Goal: Information Seeking & Learning: Find specific fact

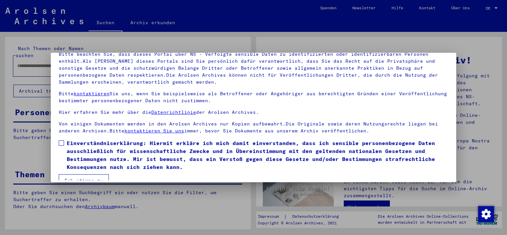
scroll to position [56, 0]
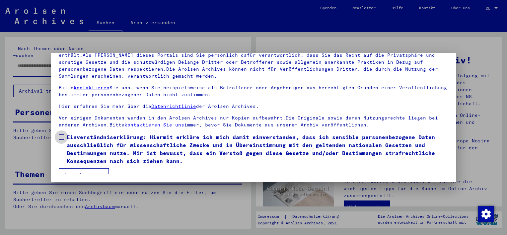
click at [59, 135] on span at bounding box center [61, 136] width 5 height 5
click at [69, 170] on button "Ich stimme zu" at bounding box center [84, 174] width 50 height 13
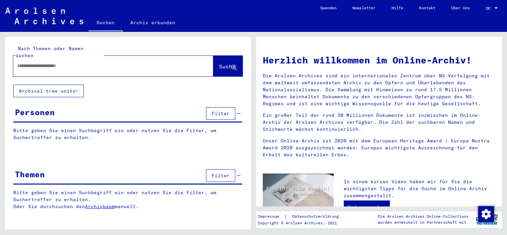
click at [17, 62] on input "text" at bounding box center [105, 65] width 176 height 7
type input "*******"
click at [234, 65] on icon at bounding box center [234, 68] width 6 height 6
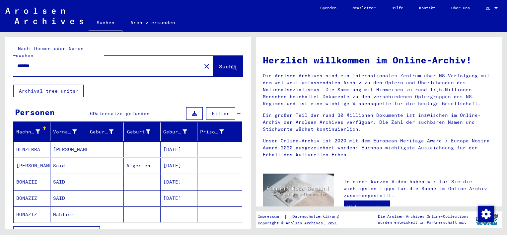
click at [100, 157] on mat-cell at bounding box center [105, 165] width 37 height 16
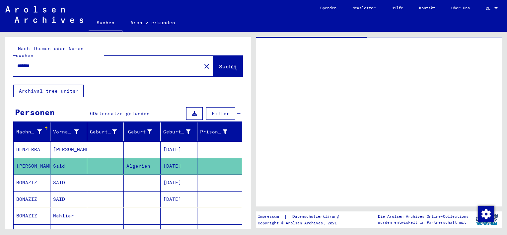
click at [100, 158] on mat-cell at bounding box center [105, 166] width 37 height 16
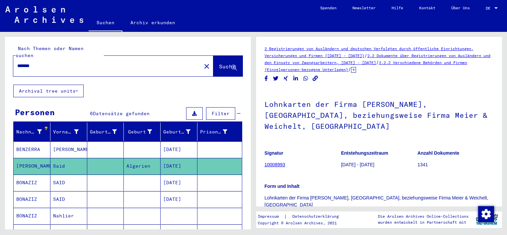
click at [106, 175] on mat-cell at bounding box center [105, 182] width 37 height 16
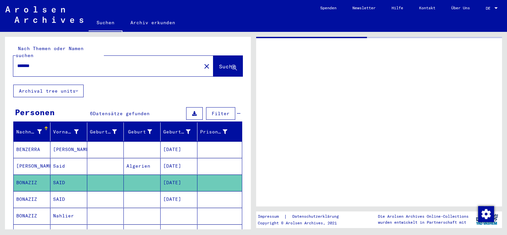
click at [106, 175] on mat-cell at bounding box center [105, 182] width 37 height 16
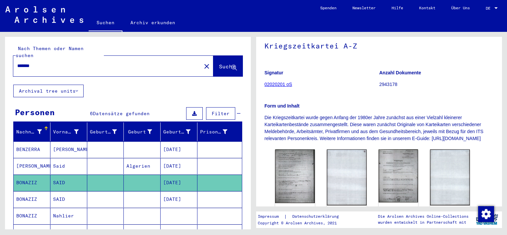
scroll to position [66, 0]
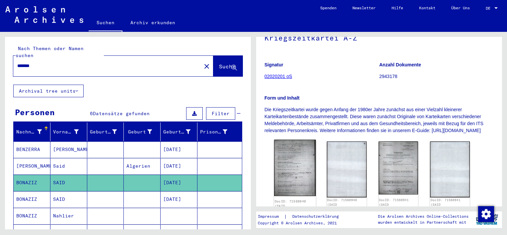
click at [298, 174] on img at bounding box center [295, 168] width 42 height 56
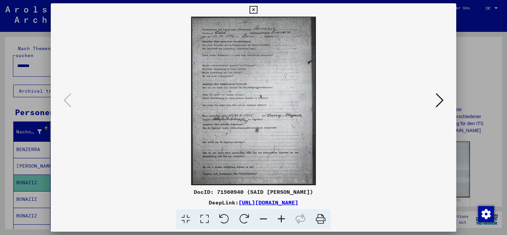
click at [298, 174] on div "DocID: 71560940 (SAID [PERSON_NAME]) DeepLink: [URL][DOMAIN_NAME]" at bounding box center [253, 116] width 405 height 226
drag, startPoint x: 320, startPoint y: 217, endPoint x: 40, endPoint y: 196, distance: 280.3
click at [320, 217] on icon at bounding box center [320, 219] width 20 height 20
click at [394, 196] on div "DocID: 71560940 (SAID [PERSON_NAME]) DeepLink: [URL][DOMAIN_NAME]" at bounding box center [253, 208] width 405 height 41
click at [402, 186] on div "DocID: 71560940 (SAID [PERSON_NAME]) DeepLink: [URL][DOMAIN_NAME]" at bounding box center [253, 116] width 405 height 226
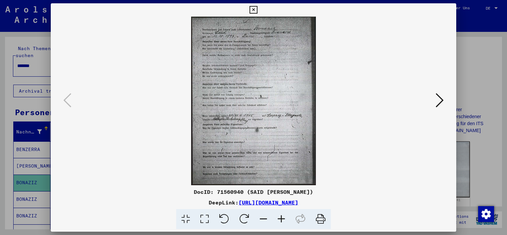
click at [320, 218] on icon at bounding box center [320, 219] width 20 height 20
click at [293, 93] on img at bounding box center [253, 101] width 360 height 168
drag, startPoint x: 323, startPoint y: 217, endPoint x: 47, endPoint y: 196, distance: 277.3
click at [324, 217] on icon at bounding box center [320, 219] width 20 height 20
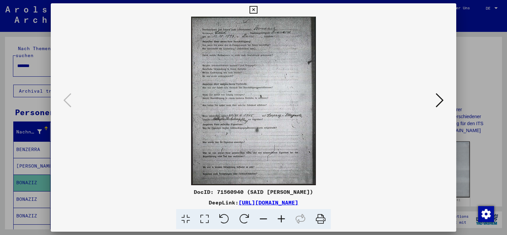
click at [252, 10] on icon at bounding box center [253, 10] width 8 height 8
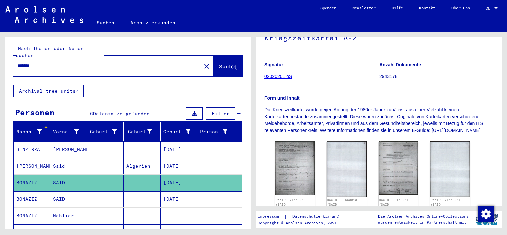
click at [204, 191] on mat-cell at bounding box center [219, 199] width 44 height 16
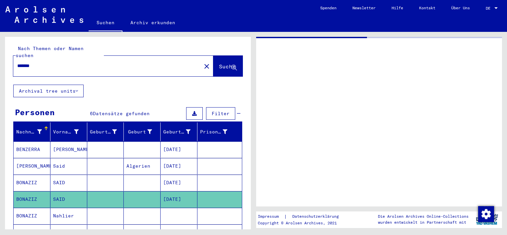
click at [204, 191] on mat-cell at bounding box center [219, 199] width 44 height 16
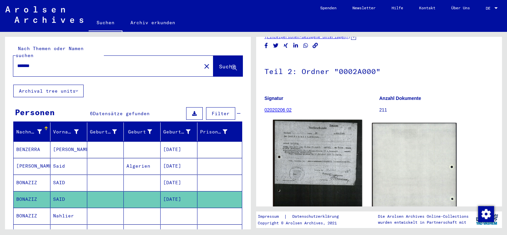
scroll to position [33, 0]
click at [310, 144] on img at bounding box center [317, 177] width 89 height 116
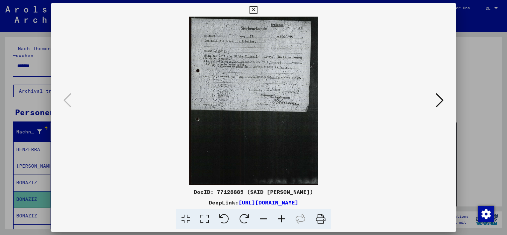
click at [310, 144] on img at bounding box center [253, 101] width 360 height 168
click at [254, 9] on icon at bounding box center [253, 10] width 8 height 8
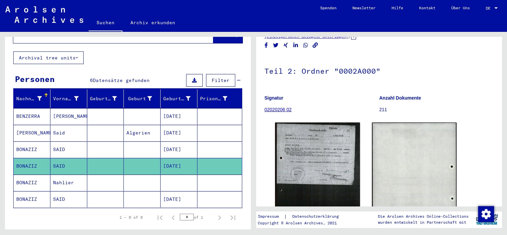
click at [140, 191] on mat-cell at bounding box center [142, 199] width 37 height 16
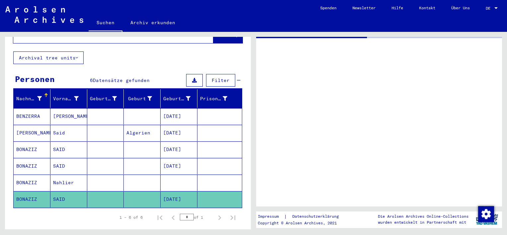
click at [140, 191] on mat-cell at bounding box center [142, 199] width 37 height 16
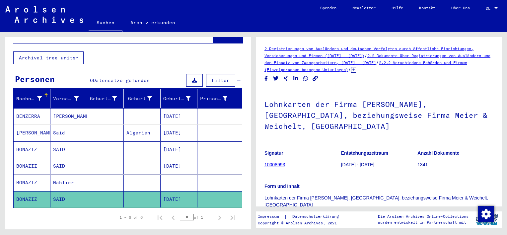
click at [207, 125] on mat-cell at bounding box center [219, 133] width 44 height 16
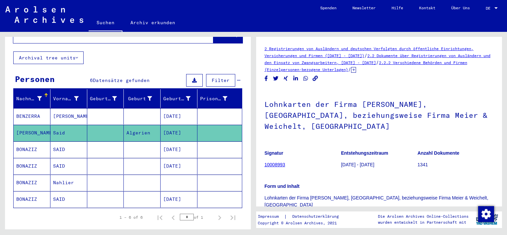
click at [207, 125] on mat-cell at bounding box center [219, 133] width 44 height 16
click at [206, 142] on mat-cell at bounding box center [219, 149] width 44 height 16
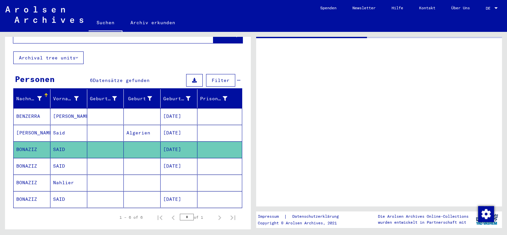
click at [206, 142] on mat-cell at bounding box center [219, 149] width 44 height 16
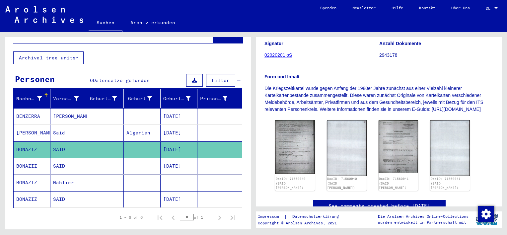
scroll to position [99, 0]
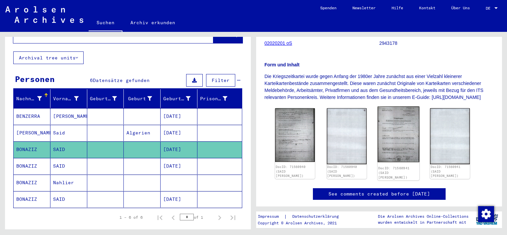
click at [399, 137] on img at bounding box center [398, 134] width 42 height 56
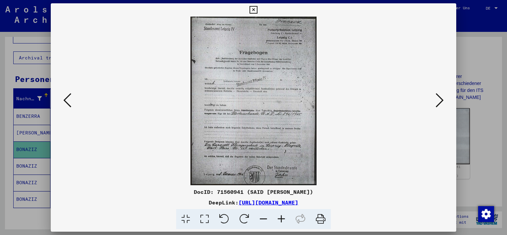
click at [399, 137] on img at bounding box center [253, 101] width 360 height 168
click at [320, 218] on icon at bounding box center [320, 219] width 20 height 20
click at [253, 10] on icon at bounding box center [253, 10] width 8 height 8
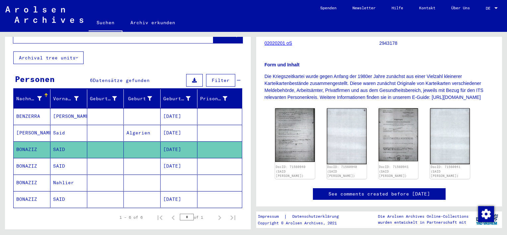
click at [210, 158] on mat-cell at bounding box center [219, 166] width 44 height 16
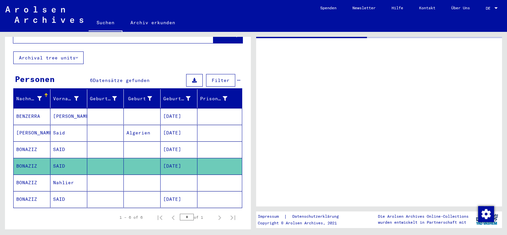
click at [210, 158] on mat-cell at bounding box center [219, 166] width 44 height 16
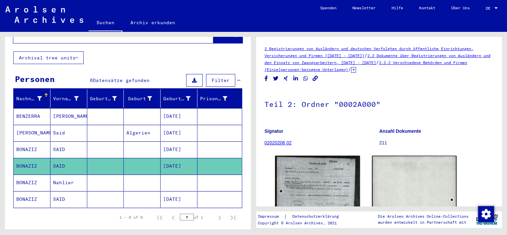
click at [210, 191] on mat-cell at bounding box center [219, 199] width 44 height 16
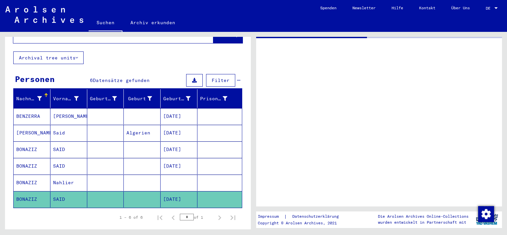
click at [210, 191] on mat-cell at bounding box center [219, 199] width 44 height 16
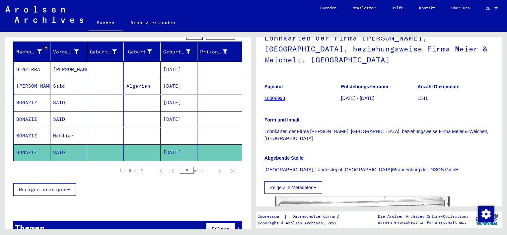
scroll to position [86, 0]
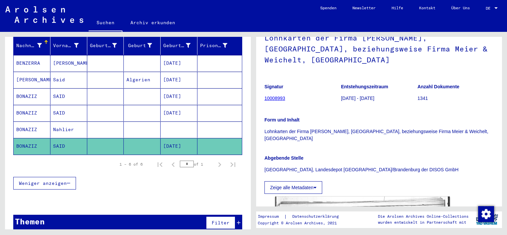
click at [191, 173] on div "Weniger anzeigen" at bounding box center [127, 182] width 229 height 19
click at [221, 139] on mat-cell at bounding box center [219, 146] width 44 height 16
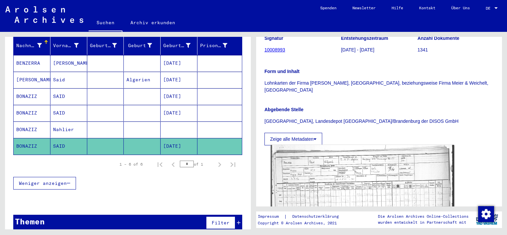
scroll to position [166, 0]
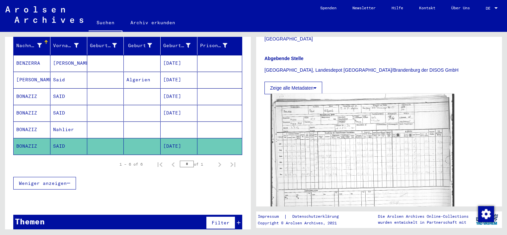
click at [337, 131] on img at bounding box center [362, 157] width 183 height 126
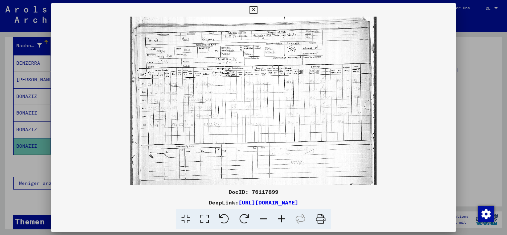
click at [337, 131] on img at bounding box center [253, 101] width 405 height 168
drag, startPoint x: 320, startPoint y: 219, endPoint x: 47, endPoint y: 198, distance: 273.7
click at [320, 219] on icon at bounding box center [320, 219] width 20 height 20
